Goal: Task Accomplishment & Management: Use online tool/utility

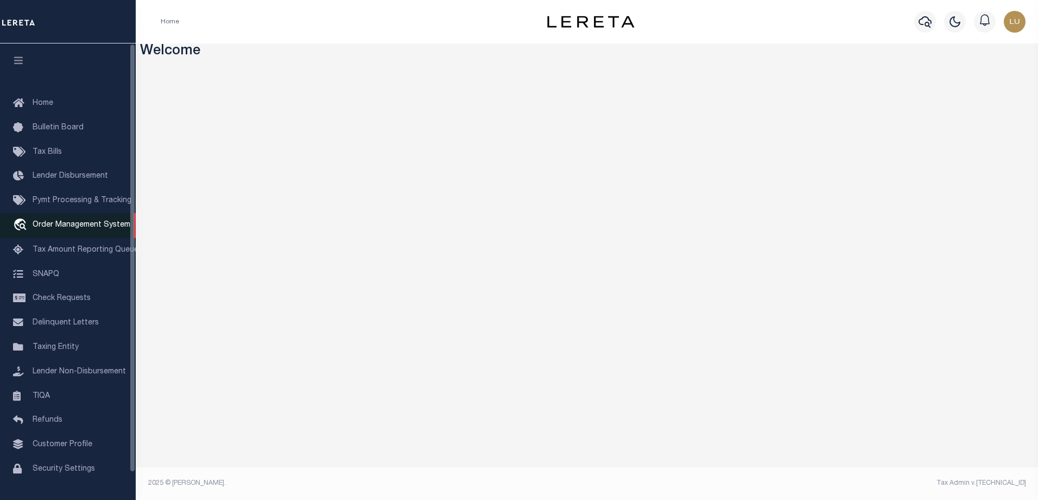
click at [84, 229] on span "Order Management System" at bounding box center [82, 225] width 98 height 8
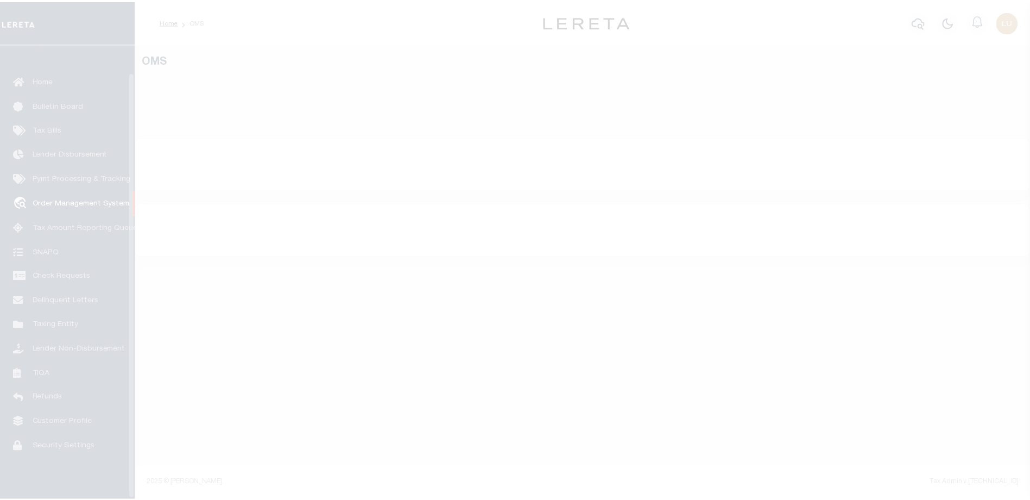
scroll to position [29, 0]
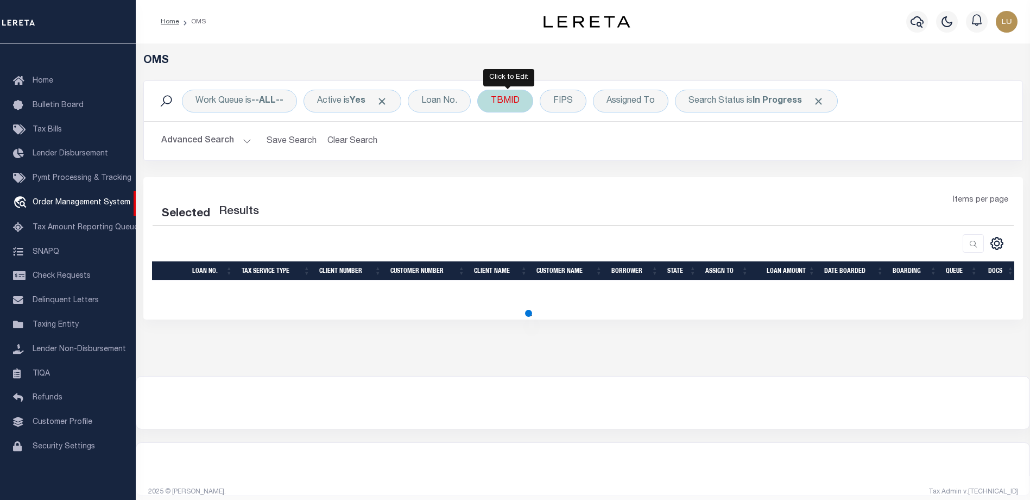
click at [508, 107] on div "TBMID" at bounding box center [505, 101] width 56 height 23
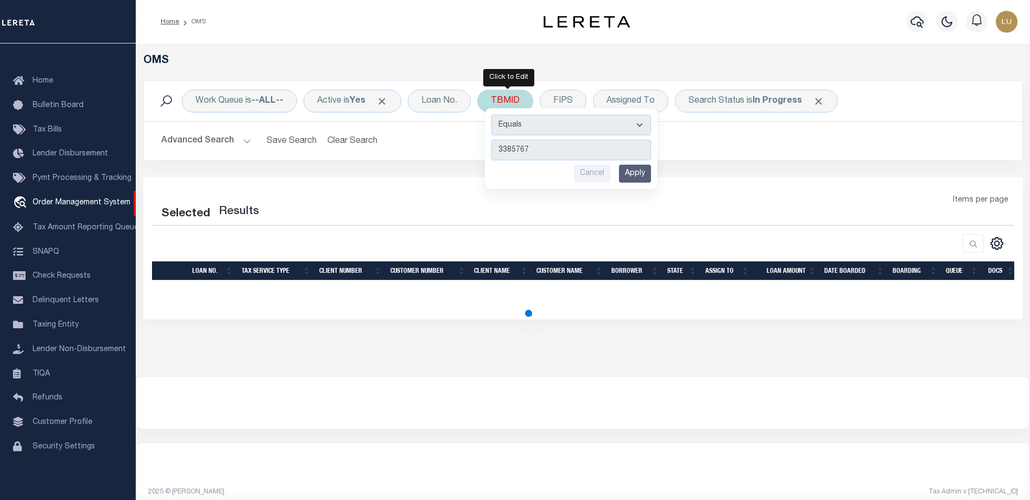
type input "3385767"
click at [639, 173] on input "Apply" at bounding box center [635, 174] width 32 height 18
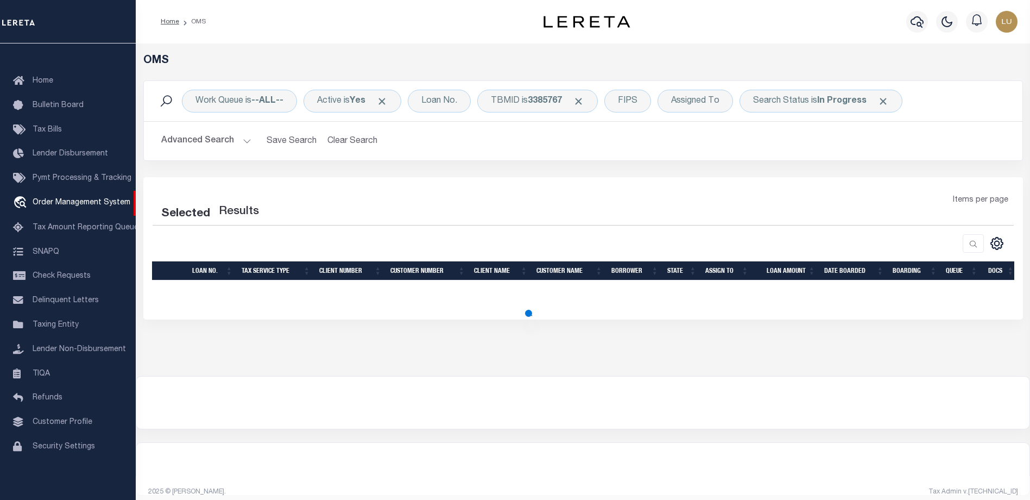
select select "200"
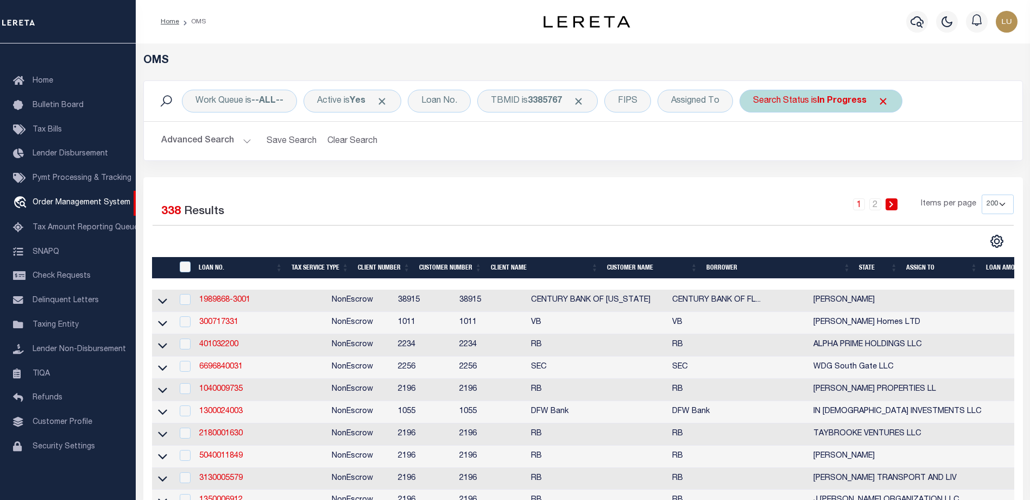
click at [889, 99] on span "Click to Remove" at bounding box center [883, 101] width 11 height 11
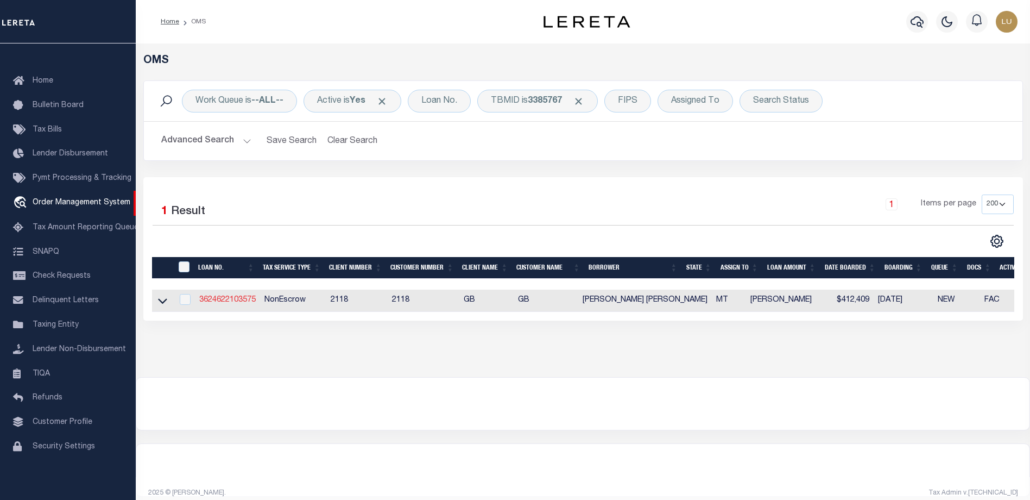
click at [232, 298] on link "3624622103575" at bounding box center [227, 300] width 56 height 8
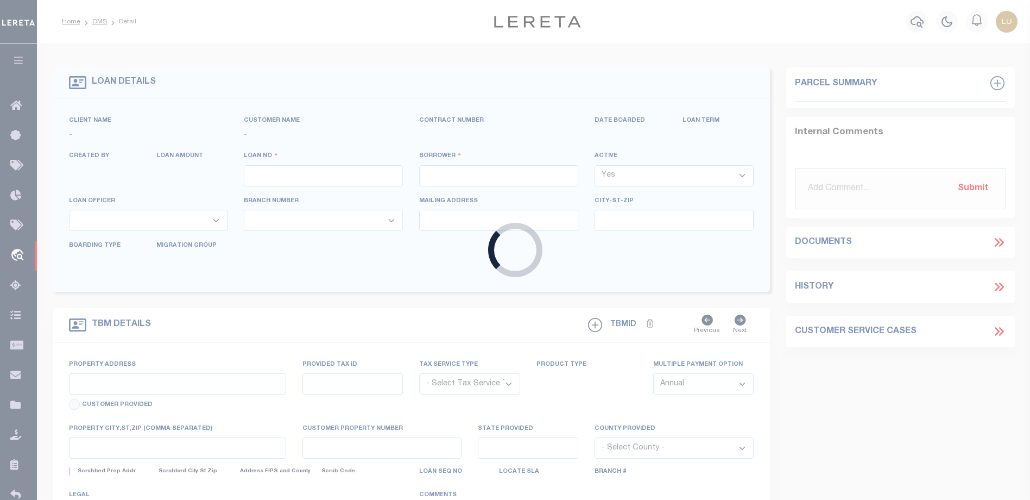
type input "3624622103575"
type input "[PERSON_NAME] [PERSON_NAME]"
select select
select select "10"
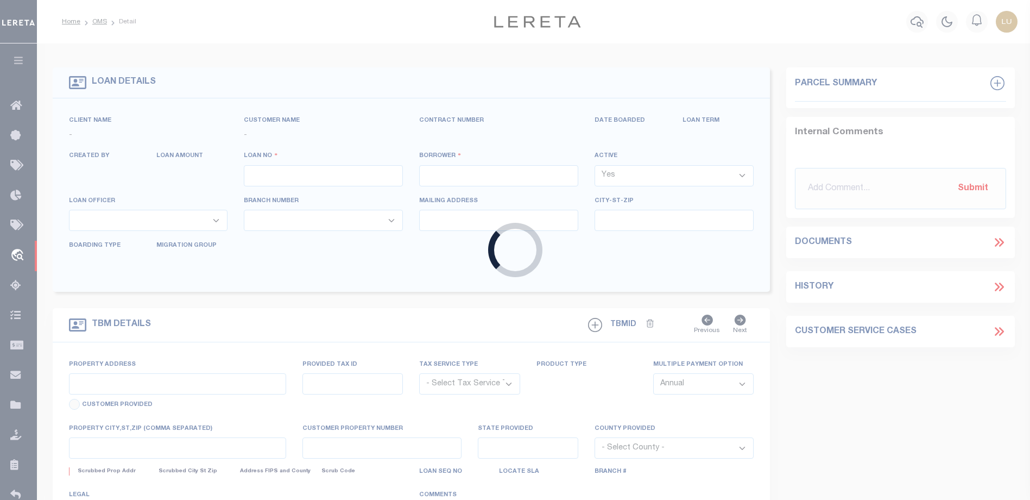
select select "NonEscrow"
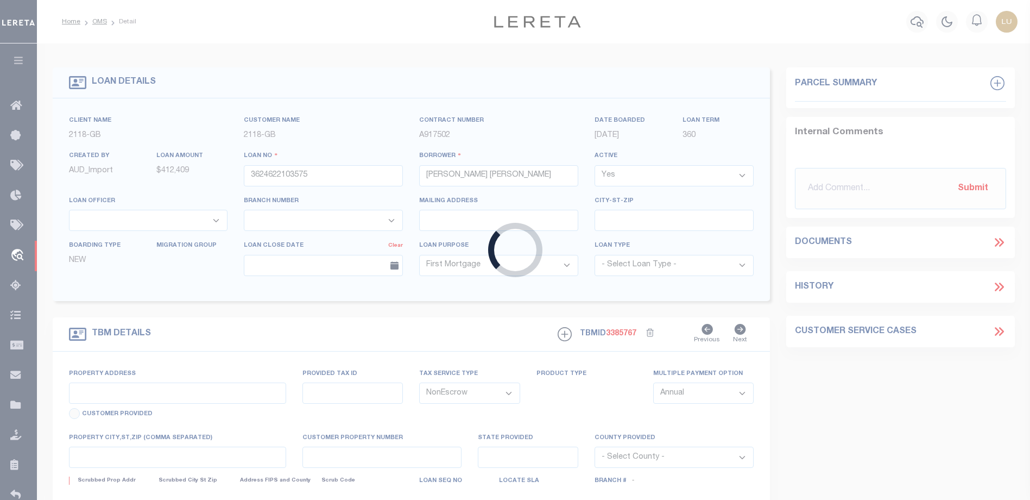
select select "9296"
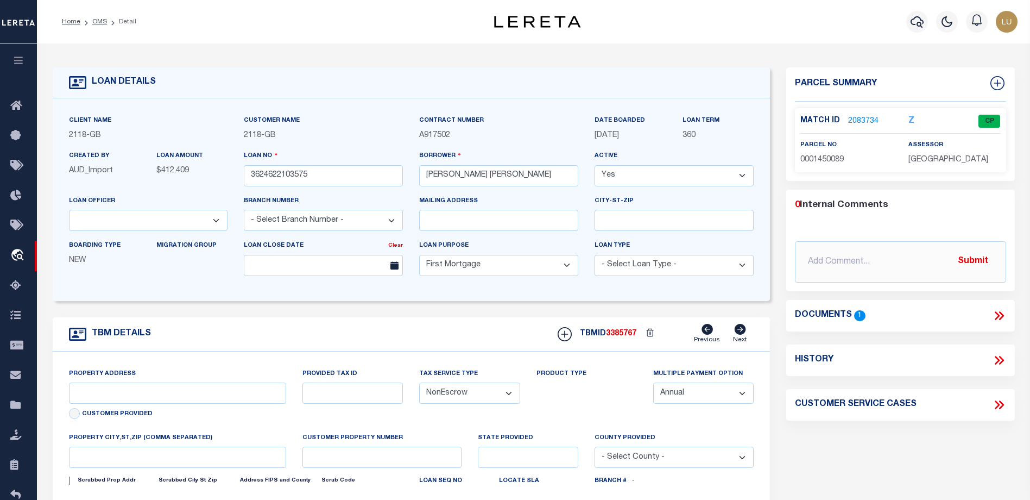
type input "NHN [GEOGRAPHIC_DATA]"
select select
type input "ANACONDA MT 597110000"
type input "MT"
select select
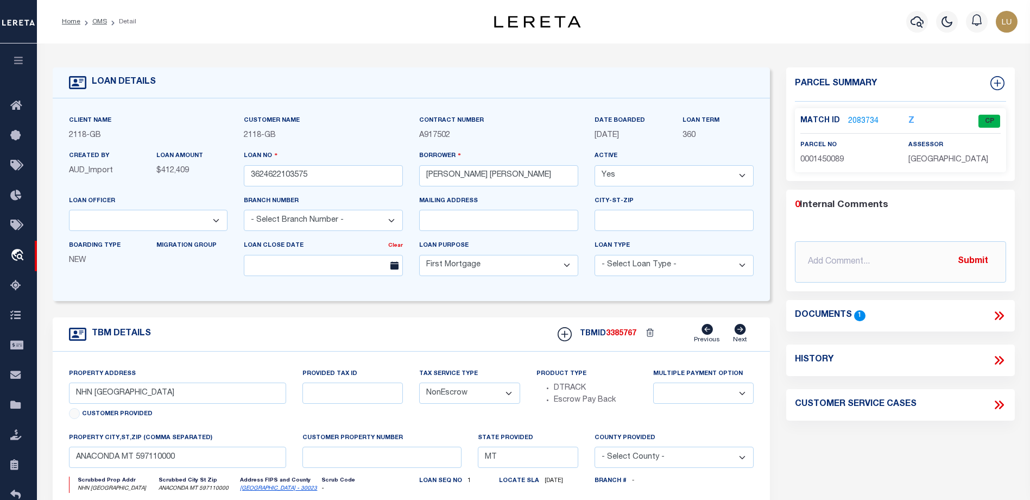
click at [859, 119] on link "2083734" at bounding box center [863, 121] width 30 height 11
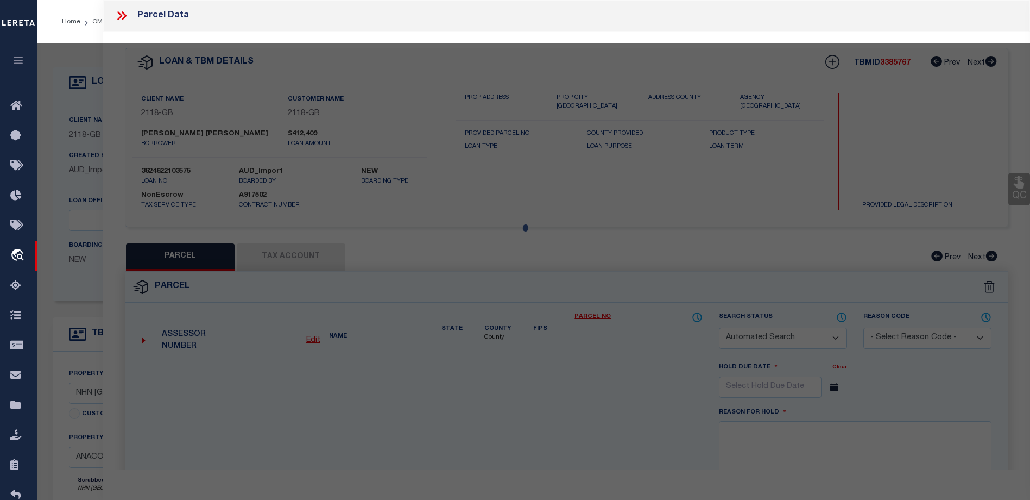
checkbox input "false"
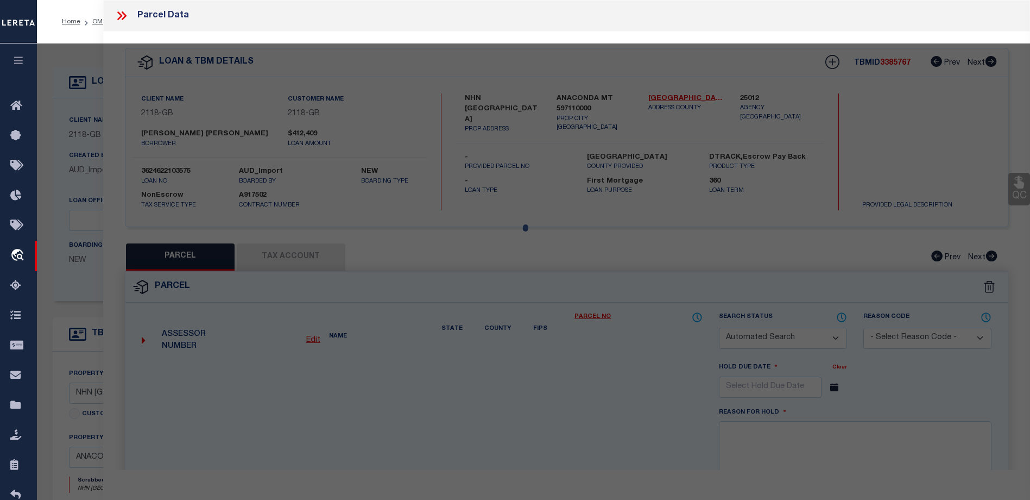
select select "CP"
type input "[PERSON_NAME] & [PERSON_NAME]"
select select "AGW"
select select
type input "[STREET_ADDRESS]"
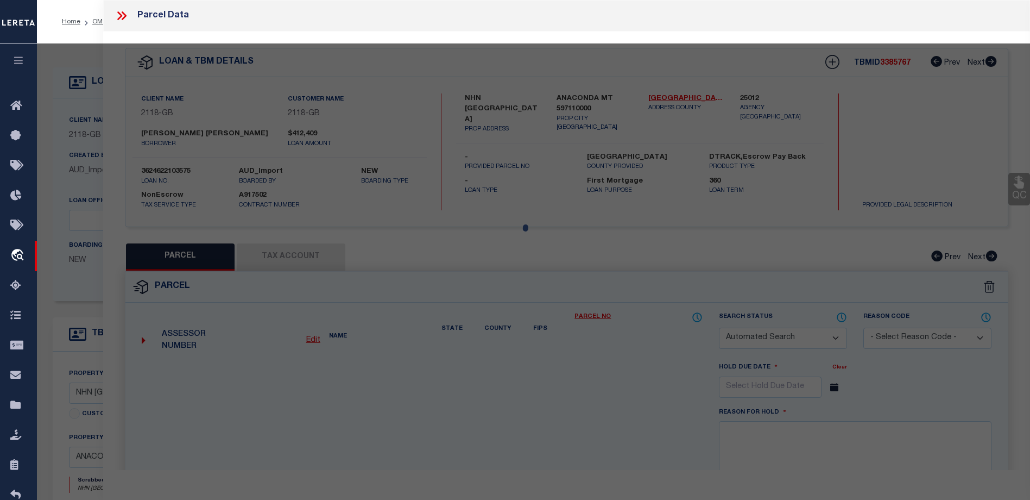
type input "ANACONDA, MT 59711"
type textarea "RISING SUN ESTATES, S26, T05 N, R14 W, Lot 18-A, ACRES 1.86, COS 1005"
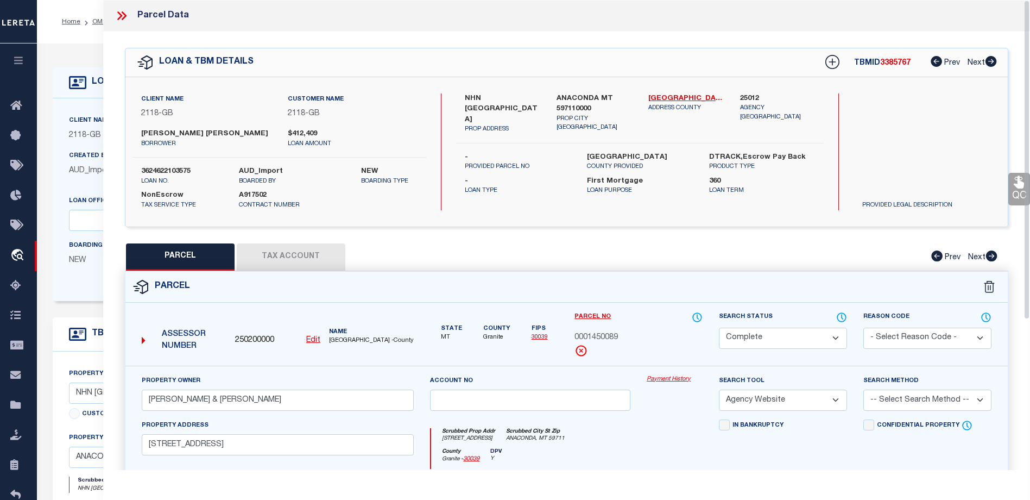
click at [663, 375] on link "Payment History" at bounding box center [675, 379] width 56 height 9
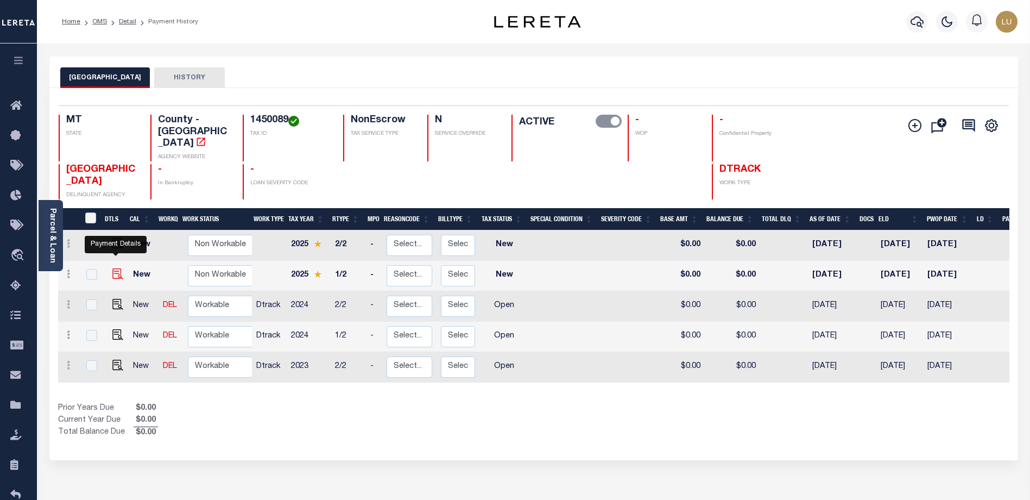
click at [115, 268] on img "" at bounding box center [117, 273] width 11 height 11
checkbox input "true"
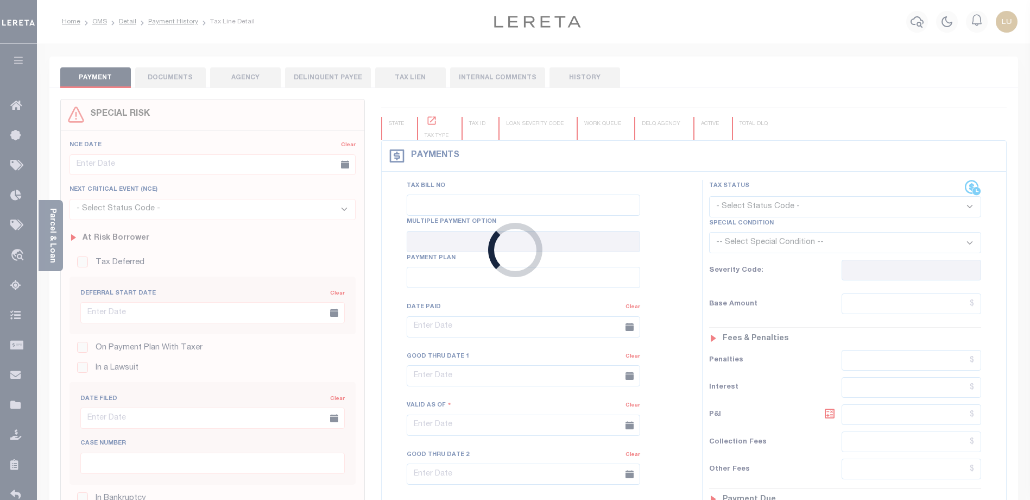
checkbox input "false"
type input "08/06/2025"
select select "NW2"
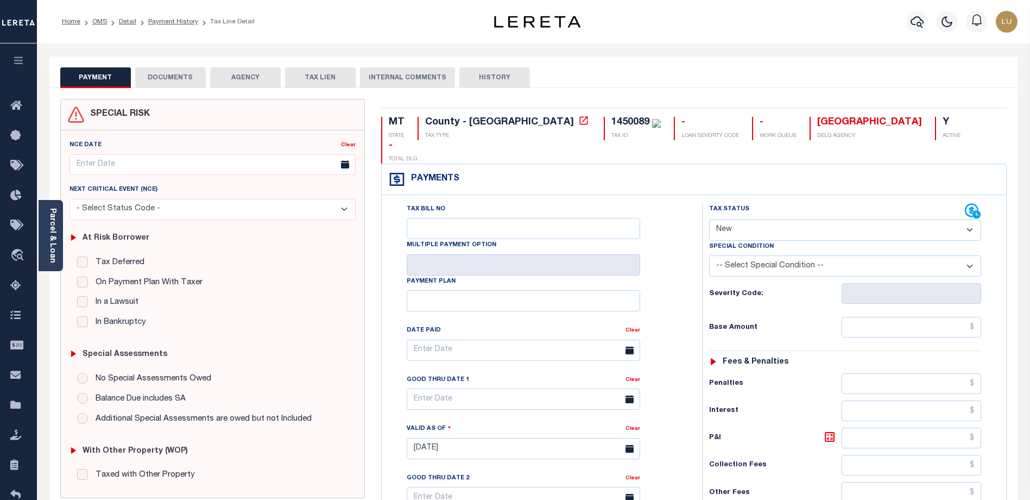
click at [170, 77] on button "DOCUMENTS" at bounding box center [170, 77] width 71 height 21
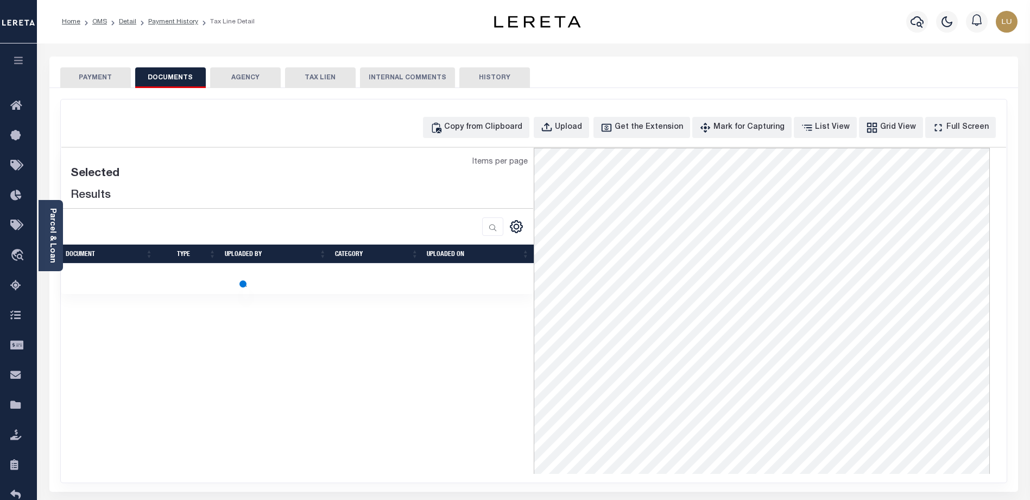
click at [112, 76] on button "PAYMENT" at bounding box center [95, 77] width 71 height 21
